Goal: Information Seeking & Learning: Learn about a topic

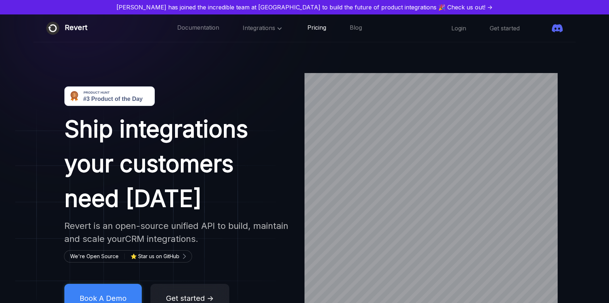
click at [310, 28] on link "Pricing" at bounding box center [316, 28] width 19 height 9
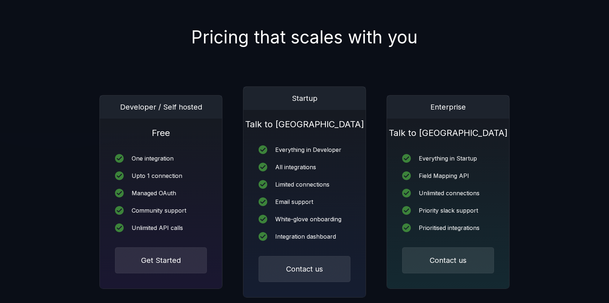
scroll to position [87, 0]
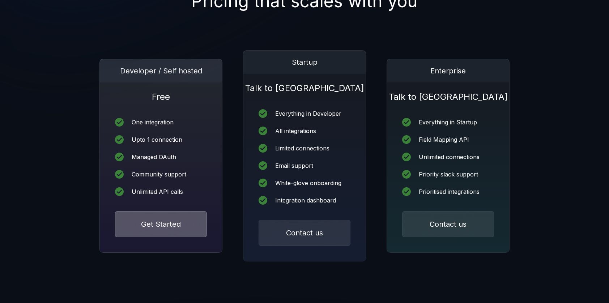
click at [167, 227] on button "Get Started" at bounding box center [161, 224] width 92 height 26
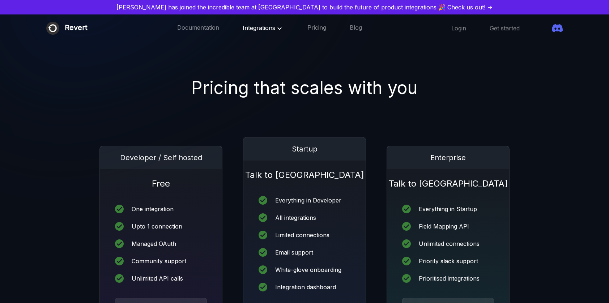
click at [255, 29] on span "Integrations" at bounding box center [263, 27] width 41 height 7
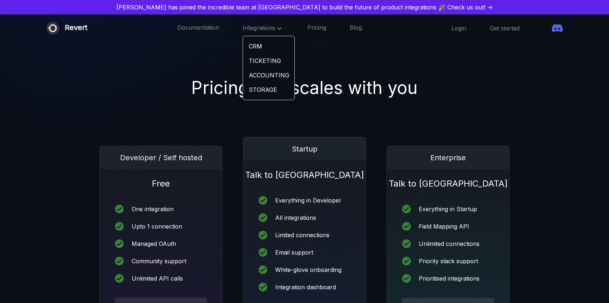
click at [250, 92] on link "STORAGE" at bounding box center [268, 89] width 51 height 14
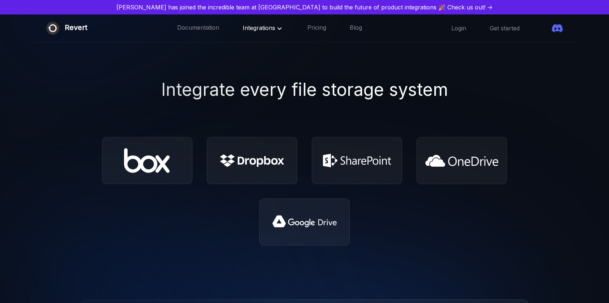
click at [275, 31] on icon at bounding box center [279, 28] width 9 height 9
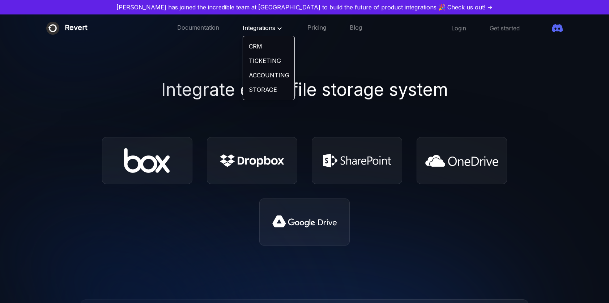
click at [249, 76] on link "ACCOUNTING" at bounding box center [268, 75] width 51 height 14
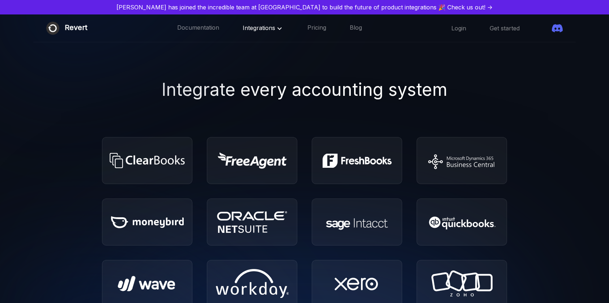
click at [275, 30] on icon at bounding box center [279, 28] width 9 height 9
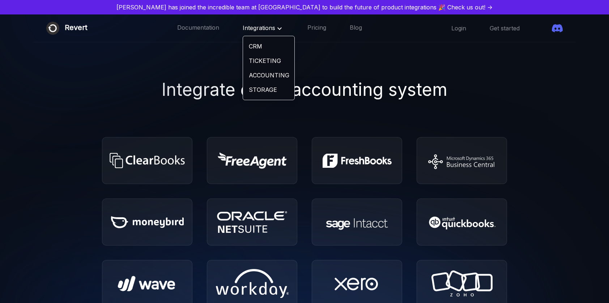
click at [246, 61] on link "TICKETING" at bounding box center [268, 61] width 51 height 14
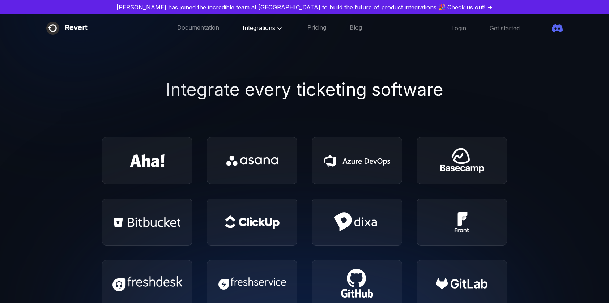
click at [277, 27] on icon at bounding box center [279, 28] width 4 height 3
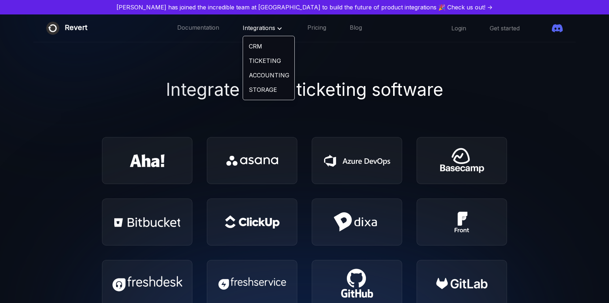
click at [246, 47] on link "CRM" at bounding box center [268, 46] width 51 height 14
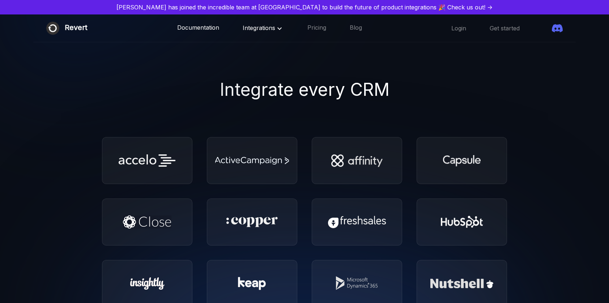
click at [180, 27] on link "Documentation" at bounding box center [198, 28] width 42 height 9
